Goal: Task Accomplishment & Management: Complete application form

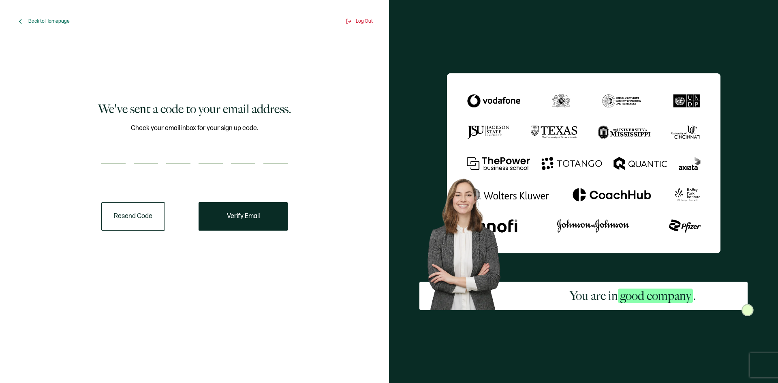
click at [135, 147] on div "Check your email inbox for your sign up code." at bounding box center [194, 148] width 186 height 51
click at [130, 159] on div at bounding box center [194, 156] width 186 height 16
click at [120, 161] on input "number" at bounding box center [113, 156] width 24 height 16
type input "1"
type input "4"
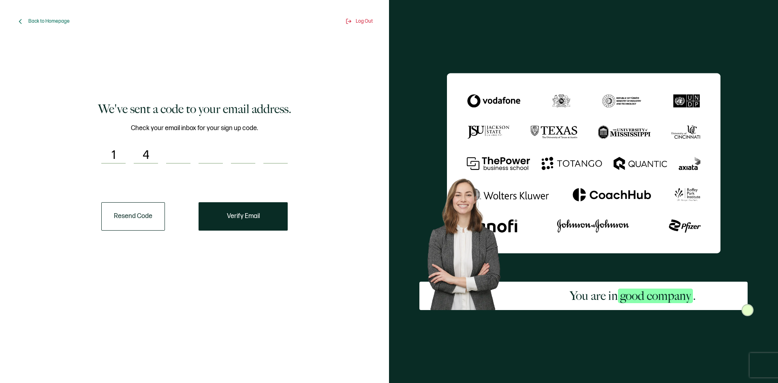
type input "2"
type input "9"
type input "3"
type input "8"
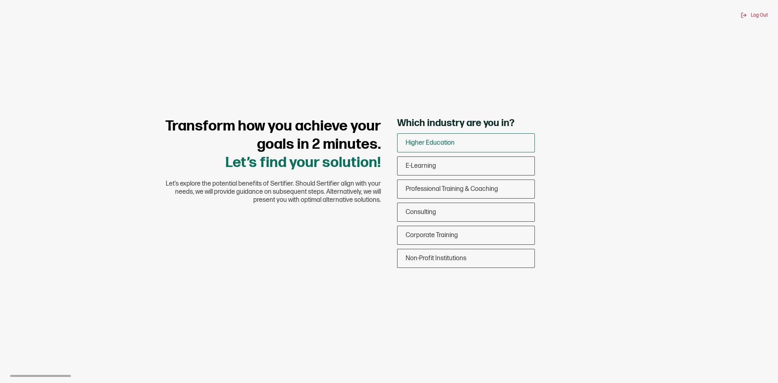
click at [463, 136] on div "Higher Education" at bounding box center [466, 142] width 137 height 19
click at [0, 0] on input "Higher Education" at bounding box center [0, 0] width 0 height 0
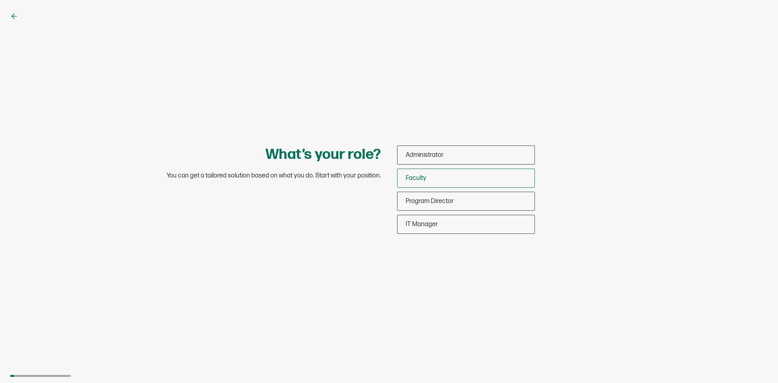
click at [443, 175] on div "Faculty" at bounding box center [466, 178] width 137 height 19
click at [0, 0] on input "Faculty" at bounding box center [0, 0] width 0 height 0
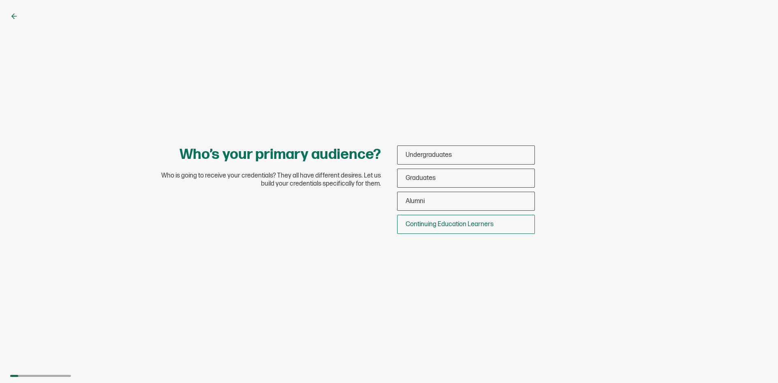
click at [466, 227] on span "Continuing Education Learners" at bounding box center [450, 224] width 88 height 8
click at [0, 0] on input "Continuing Education Learners" at bounding box center [0, 0] width 0 height 0
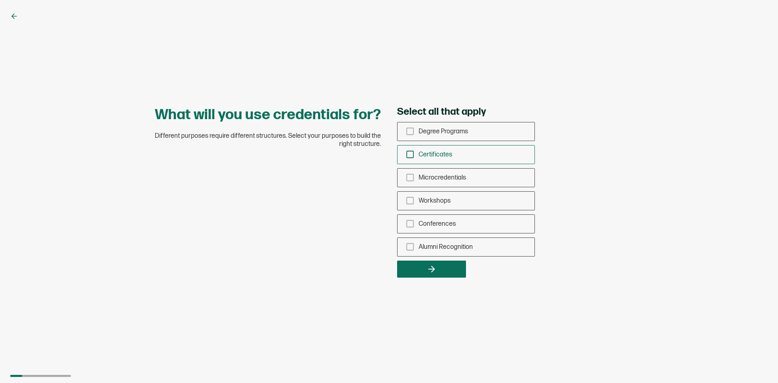
click at [441, 149] on div "Certificates" at bounding box center [466, 154] width 137 height 19
click at [0, 0] on input "Certificates" at bounding box center [0, 0] width 0 height 0
click at [434, 198] on span "Workshops" at bounding box center [435, 201] width 32 height 8
click at [0, 0] on input "Workshops" at bounding box center [0, 0] width 0 height 0
click at [431, 230] on div "Conferences" at bounding box center [466, 223] width 137 height 19
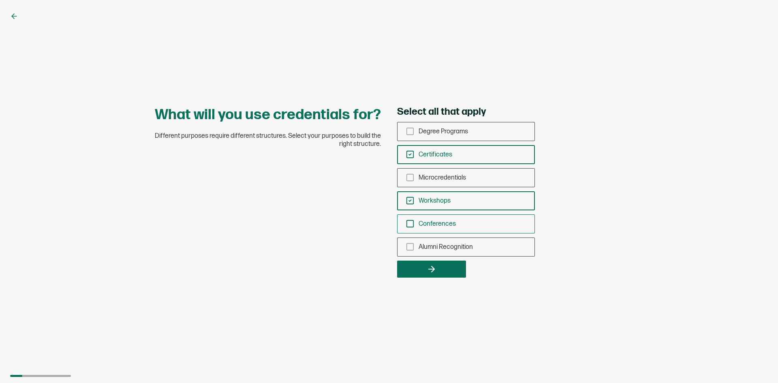
click at [0, 0] on input "Conferences" at bounding box center [0, 0] width 0 height 0
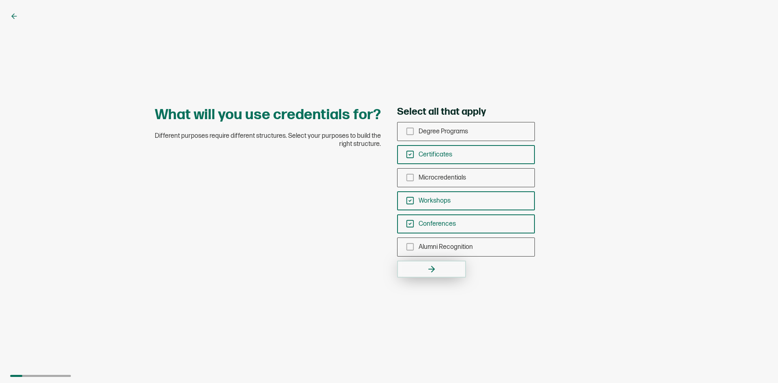
click at [403, 277] on button "button" at bounding box center [431, 269] width 69 height 17
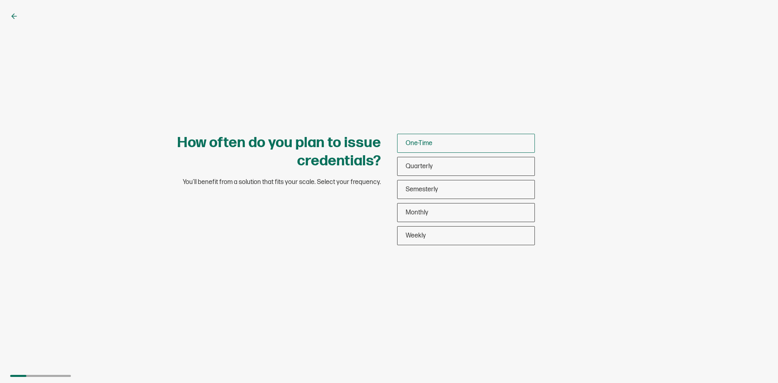
click at [492, 150] on div "One-Time" at bounding box center [466, 143] width 137 height 19
click at [0, 0] on input "One-Time" at bounding box center [0, 0] width 0 height 0
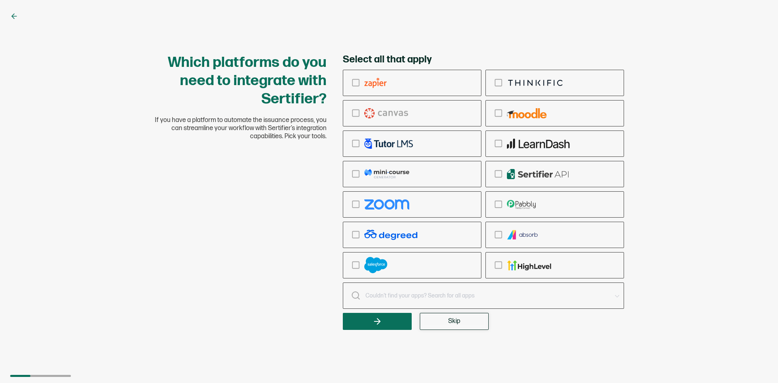
click at [472, 316] on button "Skip" at bounding box center [454, 321] width 69 height 17
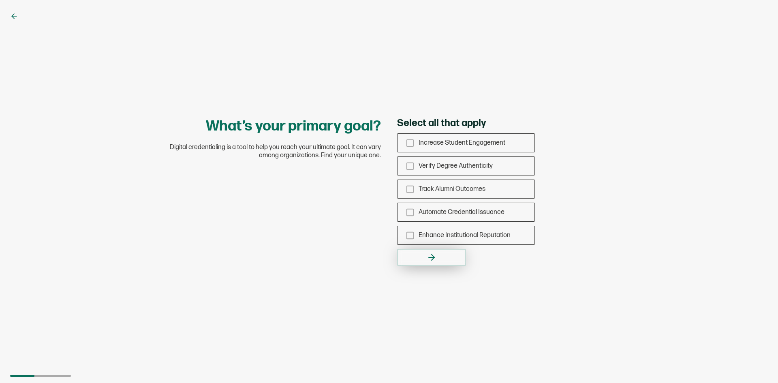
click at [405, 259] on button "button" at bounding box center [431, 257] width 69 height 17
click at [418, 227] on div "Enhance Institutional Reputation" at bounding box center [466, 235] width 137 height 19
click at [0, 0] on input "Enhance Institutional Reputation" at bounding box center [0, 0] width 0 height 0
click at [418, 250] on button "button" at bounding box center [431, 257] width 69 height 17
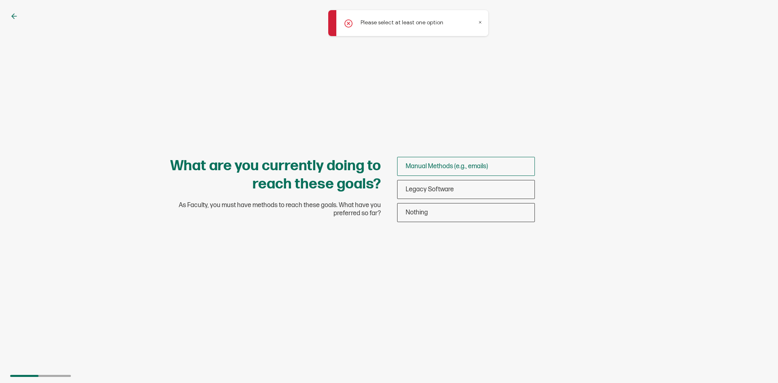
click at [449, 163] on span "Manual Methods (e.g., emails)" at bounding box center [447, 166] width 82 height 8
click at [0, 0] on input "Manual Methods (e.g., emails)" at bounding box center [0, 0] width 0 height 0
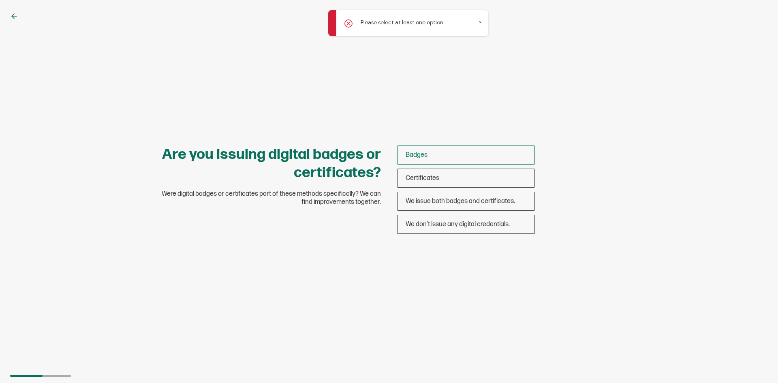
click at [457, 159] on div "Badges" at bounding box center [466, 154] width 137 height 19
click at [0, 0] on input "Badges" at bounding box center [0, 0] width 0 height 0
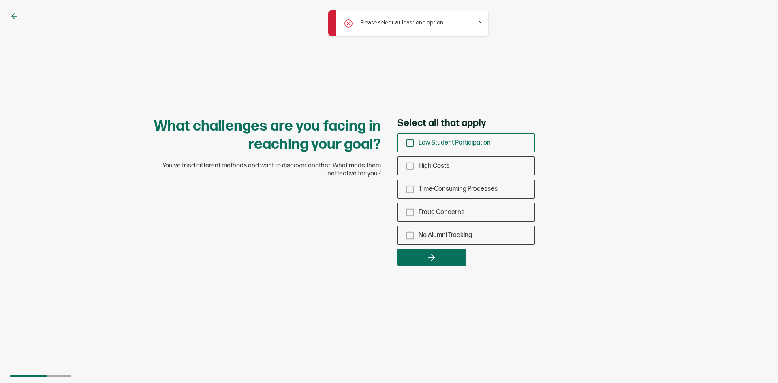
click at [458, 150] on div "Low Student Participation" at bounding box center [466, 142] width 137 height 19
click at [0, 0] on input "Low Student Participation" at bounding box center [0, 0] width 0 height 0
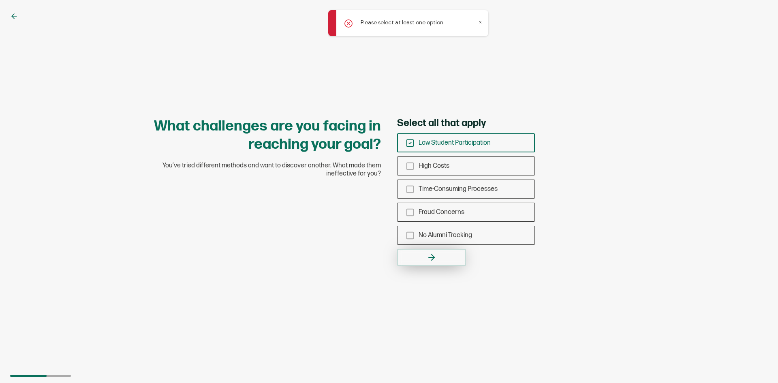
click at [432, 254] on icon "button" at bounding box center [433, 257] width 3 height 6
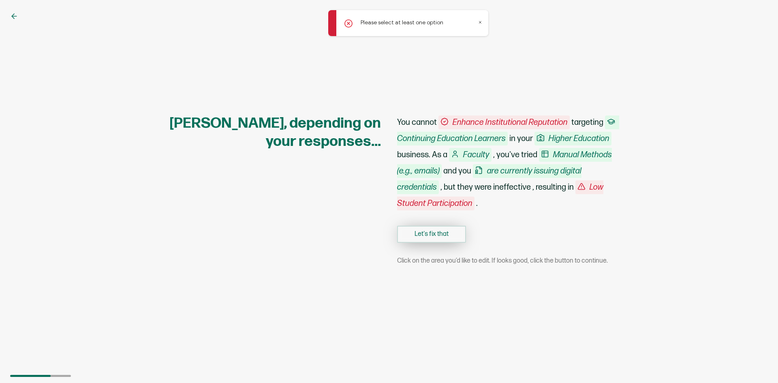
click at [426, 235] on button "Let's fix that" at bounding box center [431, 234] width 69 height 17
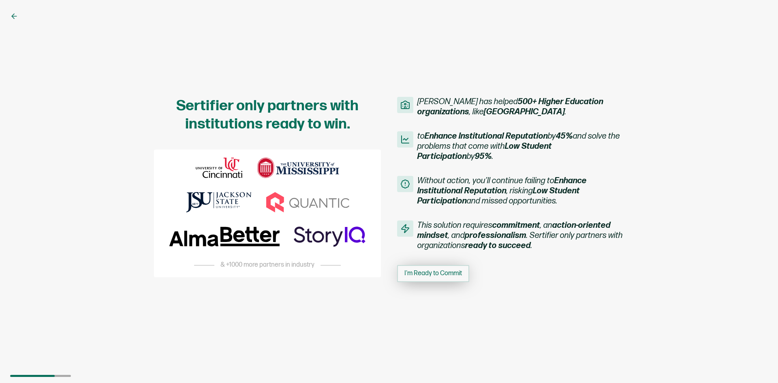
click at [428, 271] on span "I'm Ready to Commit" at bounding box center [433, 273] width 58 height 6
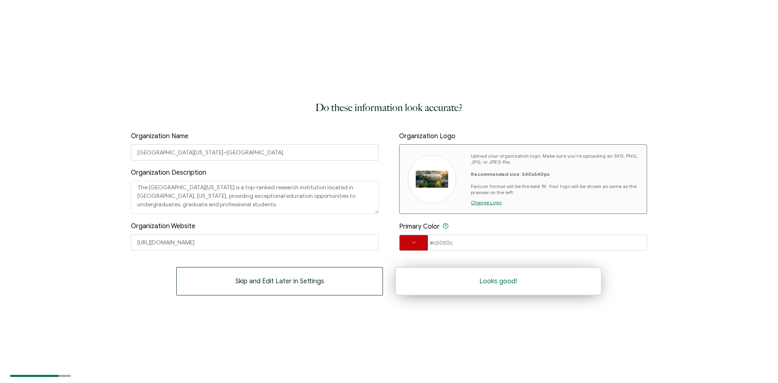
click at [506, 284] on span "Looks good!" at bounding box center [498, 281] width 38 height 6
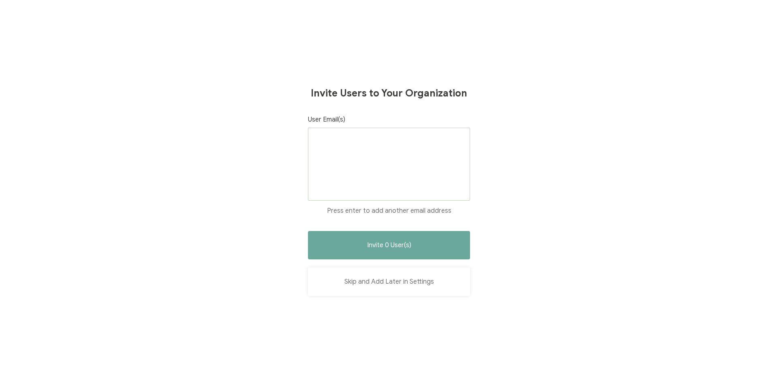
click at [402, 280] on button "Skip and Add Later in Settings" at bounding box center [389, 281] width 162 height 28
